Goal: Communication & Community: Answer question/provide support

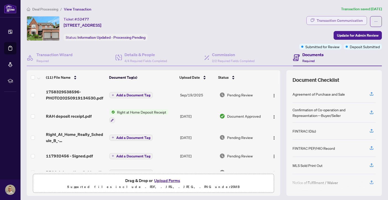
click at [318, 20] on div "Transaction Communication" at bounding box center [340, 20] width 46 height 8
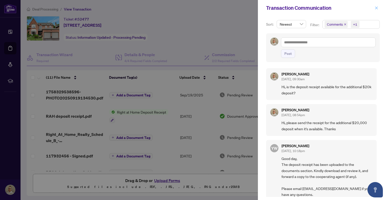
click at [376, 8] on icon "close" at bounding box center [376, 7] width 3 height 3
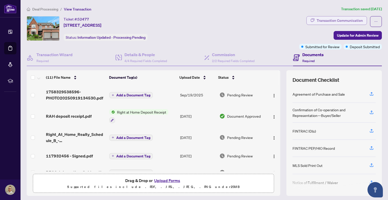
click at [353, 20] on div "Transaction Communication" at bounding box center [340, 20] width 46 height 8
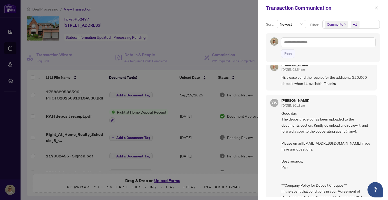
scroll to position [47, 0]
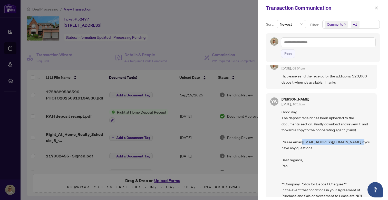
drag, startPoint x: 303, startPoint y: 142, endPoint x: 360, endPoint y: 141, distance: 56.7
click at [360, 141] on span "Good day, The deposit receipt has been uploaded to the documents section. Kindl…" at bounding box center [326, 178] width 91 height 138
copy span "accounting@rightathomerealty.com"
click at [244, 40] on div at bounding box center [194, 100] width 388 height 200
click at [376, 10] on icon "close" at bounding box center [377, 8] width 4 height 4
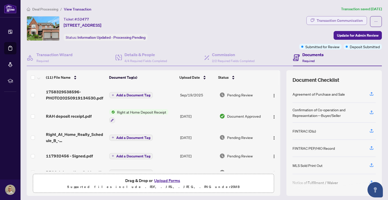
click at [343, 21] on div "Transaction Communication" at bounding box center [340, 20] width 46 height 8
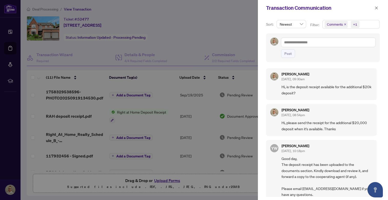
scroll to position [0, 0]
click at [377, 9] on icon "close" at bounding box center [377, 8] width 4 height 4
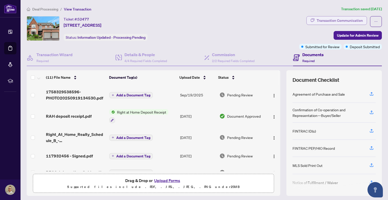
click at [333, 21] on div "Transaction Communication" at bounding box center [340, 20] width 46 height 8
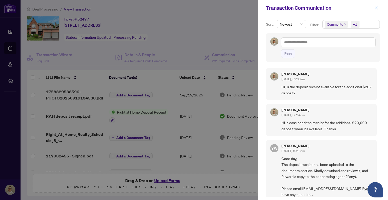
click at [376, 8] on icon "close" at bounding box center [376, 7] width 3 height 3
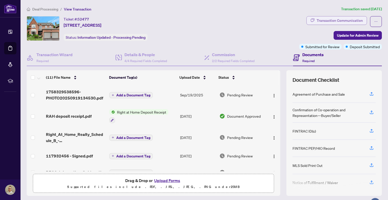
click at [334, 18] on div "Transaction Communication" at bounding box center [340, 20] width 46 height 8
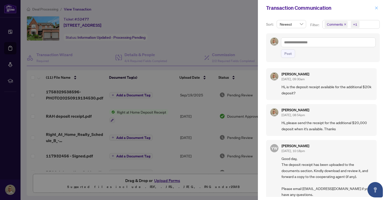
click at [378, 7] on icon "close" at bounding box center [377, 8] width 4 height 4
